Goal: Task Accomplishment & Management: Manage account settings

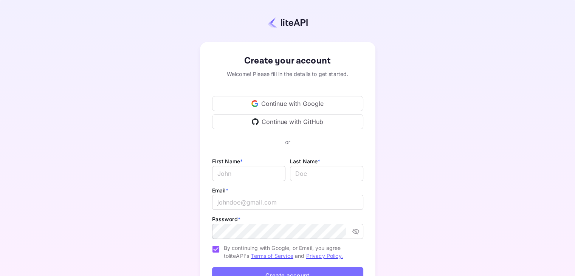
click at [321, 124] on div "Continue with GitHub" at bounding box center [287, 121] width 151 height 15
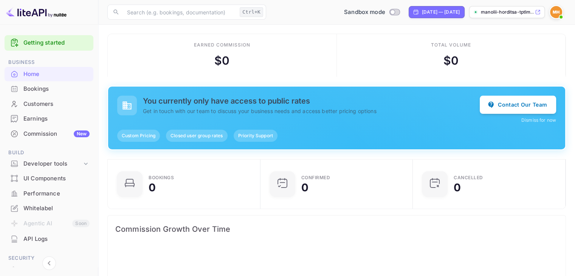
click at [64, 47] on div "Getting started" at bounding box center [49, 42] width 89 height 15
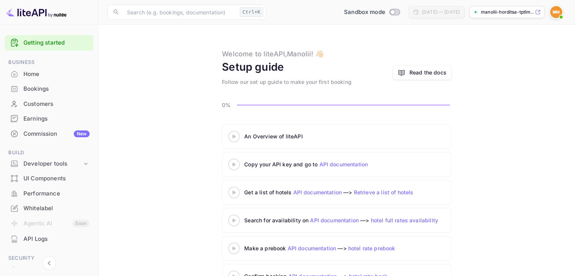
click at [522, 15] on p "manolii-horditsa-tptlm..." at bounding box center [507, 12] width 53 height 7
click at [385, 14] on input "Switch to Production mode" at bounding box center [392, 11] width 15 height 5
checkbox input "false"
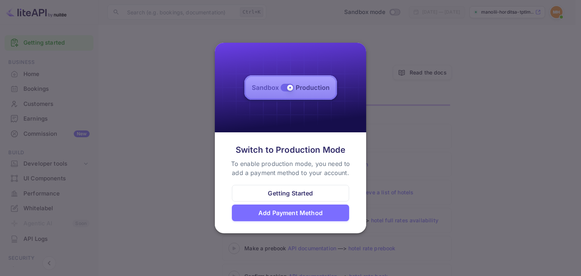
click at [400, 85] on div at bounding box center [290, 138] width 581 height 276
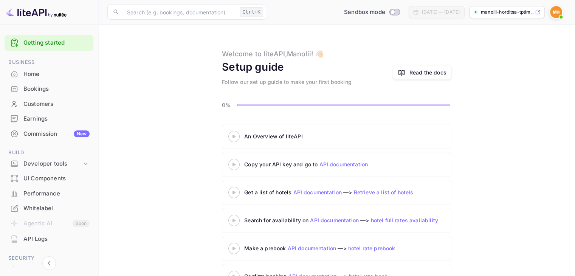
click at [481, 14] on p "manolii-horditsa-tptlm..." at bounding box center [507, 12] width 53 height 7
click at [560, 9] on img at bounding box center [556, 12] width 12 height 12
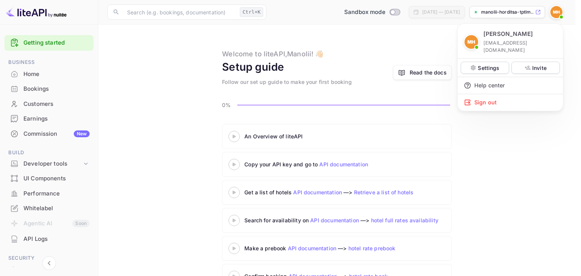
click at [41, 73] on div at bounding box center [290, 138] width 581 height 276
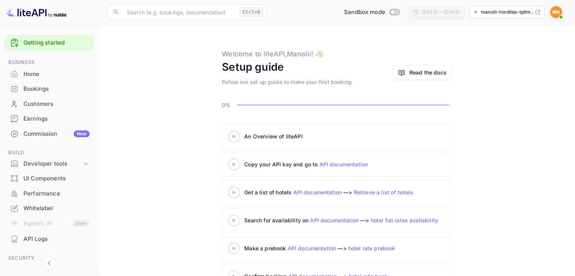
click at [28, 73] on div "Home" at bounding box center [56, 74] width 66 height 9
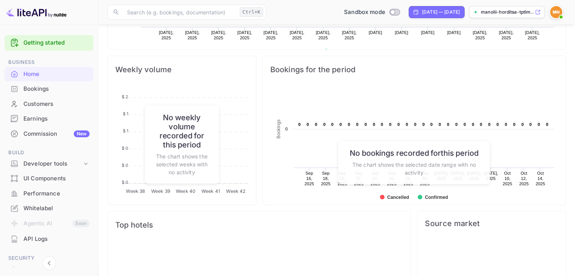
scroll to position [383, 0]
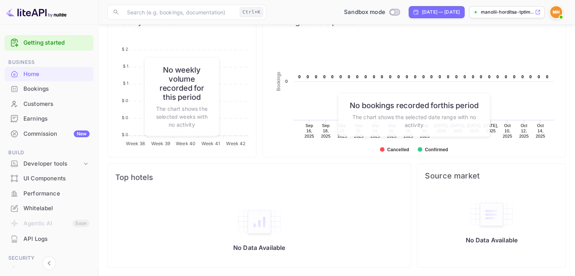
click at [31, 89] on div "Bookings" at bounding box center [56, 89] width 66 height 9
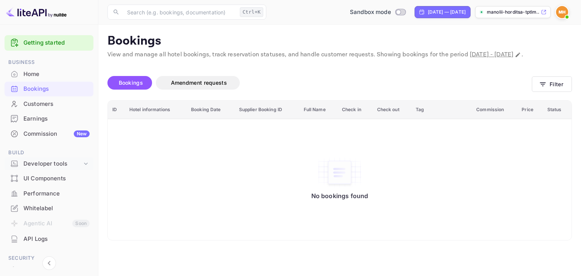
click at [47, 162] on div "Developer tools" at bounding box center [52, 164] width 59 height 9
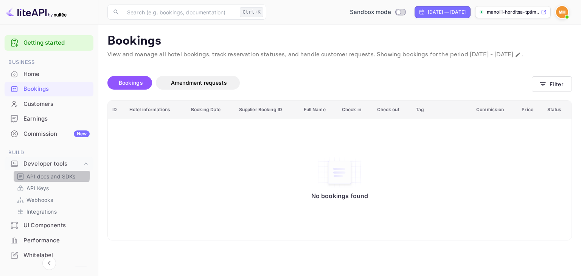
click at [50, 174] on p "API docs and SDKs" at bounding box center [50, 176] width 49 height 8
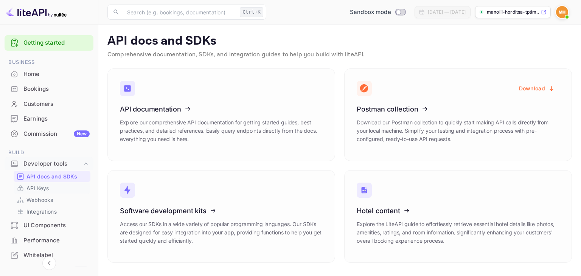
click at [42, 188] on p "API Keys" at bounding box center [37, 188] width 22 height 8
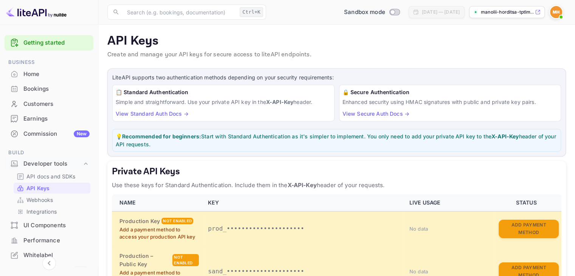
click at [180, 112] on link "View Standard Auth Docs →" at bounding box center [152, 113] width 73 height 6
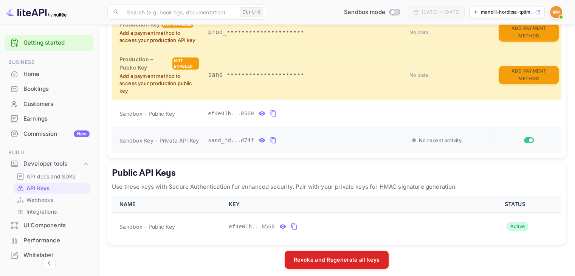
scroll to position [200, 0]
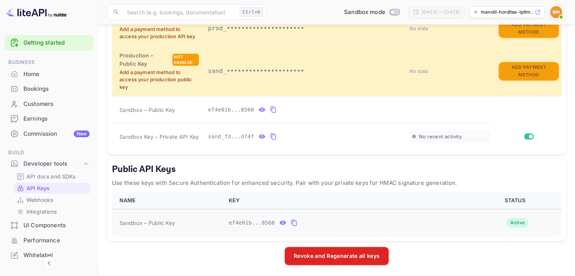
click at [289, 223] on button "public api keys table" at bounding box center [294, 223] width 10 height 12
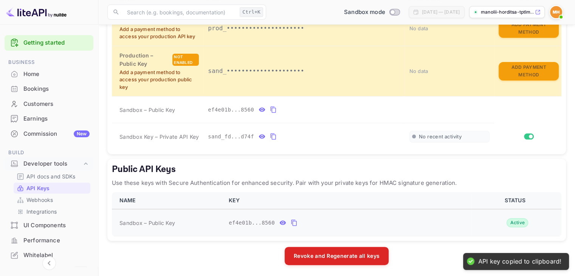
click at [291, 223] on icon "public api keys table" at bounding box center [294, 222] width 7 height 9
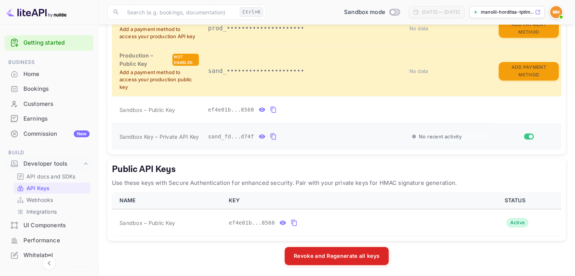
click at [271, 137] on icon "private api keys table" at bounding box center [272, 136] width 5 height 6
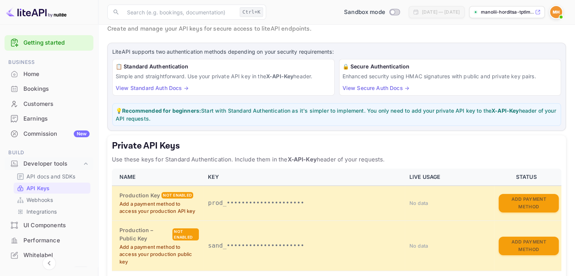
scroll to position [0, 0]
